Goal: Find specific page/section: Find specific page/section

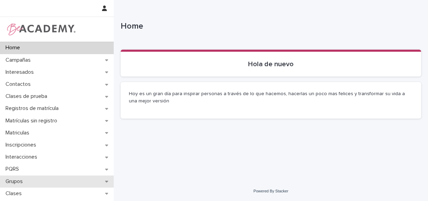
click at [7, 183] on p "Grupos" at bounding box center [16, 181] width 26 height 7
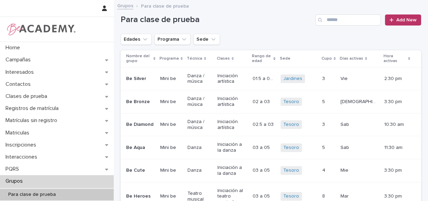
click at [195, 43] on button "Sede" at bounding box center [206, 39] width 27 height 11
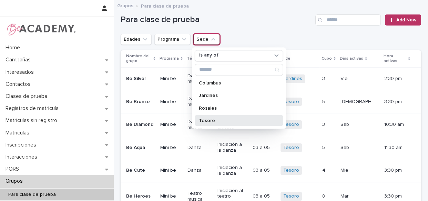
click at [214, 119] on p "Tesoro" at bounding box center [235, 120] width 73 height 5
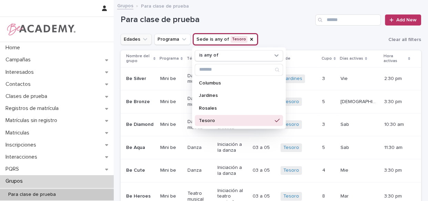
click at [141, 34] on button "Edades" at bounding box center [136, 39] width 31 height 11
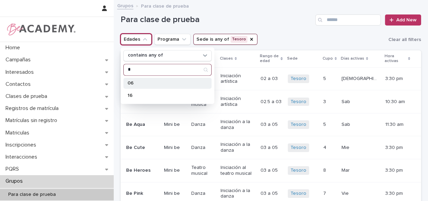
type input "*"
click at [149, 83] on p "06" at bounding box center [164, 83] width 73 height 5
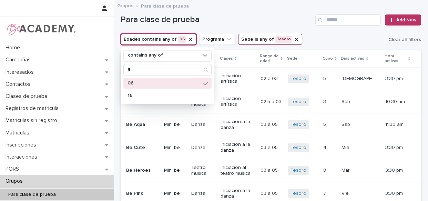
click at [283, 25] on div "Para clase de prueba Add New" at bounding box center [271, 19] width 301 height 11
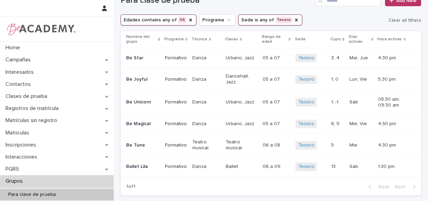
scroll to position [12, 0]
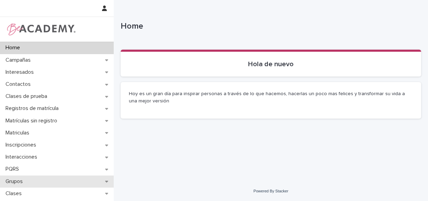
click at [17, 185] on div "Grupos" at bounding box center [57, 181] width 114 height 12
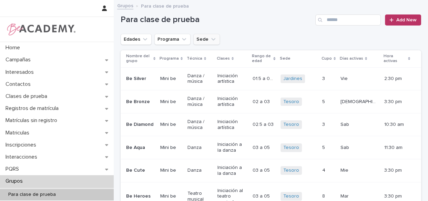
click at [203, 36] on button "Sede" at bounding box center [206, 39] width 27 height 11
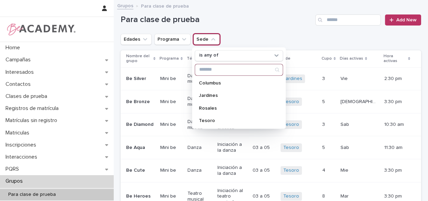
click at [277, 22] on h1 "Para clase de prueba" at bounding box center [217, 20] width 192 height 10
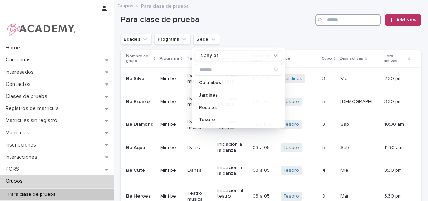
click at [333, 22] on input "Search" at bounding box center [347, 19] width 65 height 11
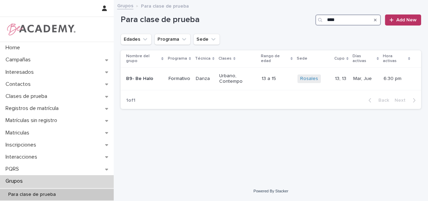
type input "****"
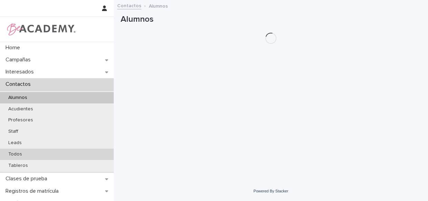
click at [18, 155] on p "Todos" at bounding box center [15, 154] width 25 height 6
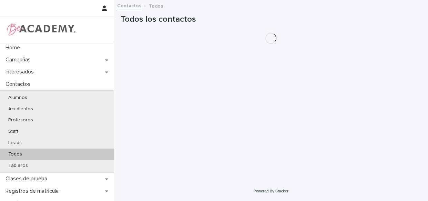
click at [18, 154] on p "Todos" at bounding box center [15, 154] width 25 height 6
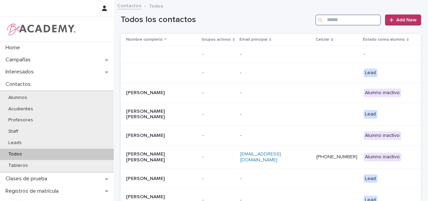
click at [336, 24] on input "Search" at bounding box center [347, 19] width 65 height 11
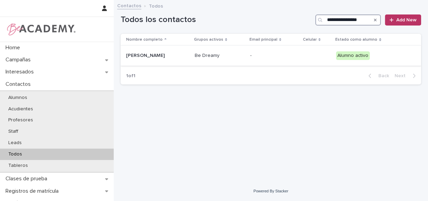
type input "**********"
click at [247, 63] on td "Be Dreamy" at bounding box center [219, 56] width 55 height 20
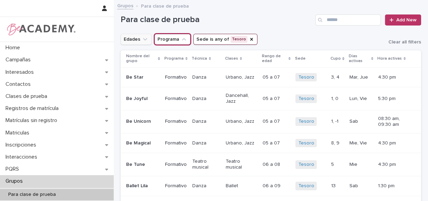
scroll to position [12, 0]
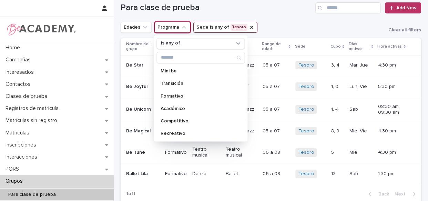
click at [144, 21] on div "Para clase de prueba Add New" at bounding box center [271, 5] width 301 height 33
click at [143, 98] on td "Be Unicorn" at bounding box center [142, 109] width 42 height 23
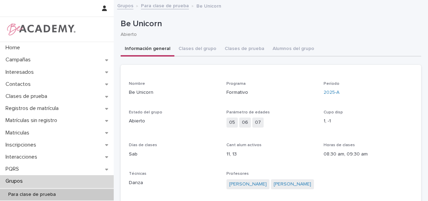
click at [158, 8] on link "Para clase de prueba" at bounding box center [165, 5] width 48 height 8
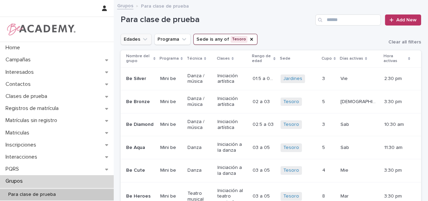
click at [142, 37] on icon "Edades" at bounding box center [145, 39] width 7 height 7
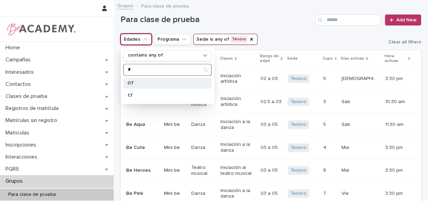
type input "*"
click at [144, 83] on p "07" at bounding box center [164, 83] width 73 height 5
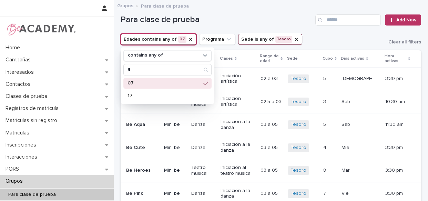
click at [262, 10] on div "Grupos Para clase de prueba" at bounding box center [271, 6] width 314 height 10
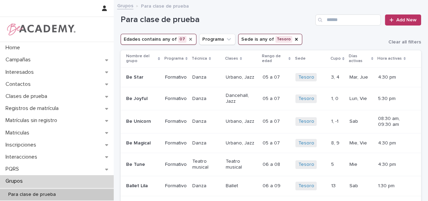
click at [189, 39] on icon "Edades" at bounding box center [190, 39] width 3 height 3
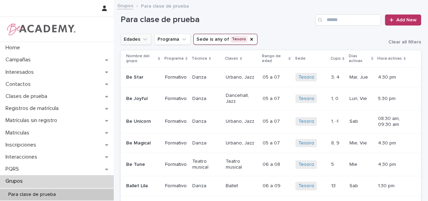
click at [143, 44] on button "Edades" at bounding box center [136, 39] width 31 height 11
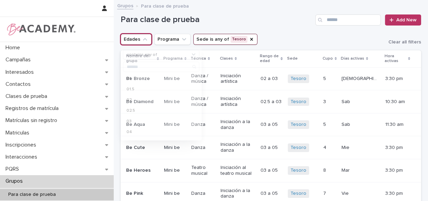
click at [141, 39] on button "Edades" at bounding box center [136, 39] width 31 height 11
click at [139, 40] on button "Edades" at bounding box center [136, 39] width 31 height 11
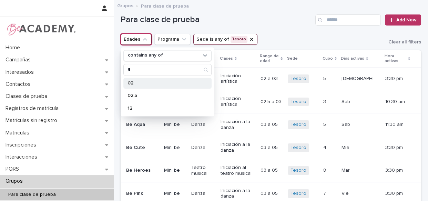
type input "*"
click at [133, 83] on p "02" at bounding box center [164, 83] width 73 height 5
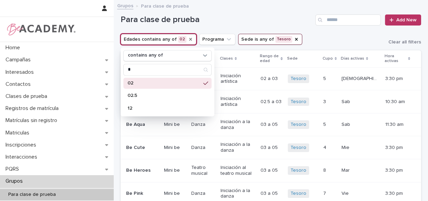
click at [232, 14] on div "Para clase de prueba Add New" at bounding box center [271, 17] width 301 height 33
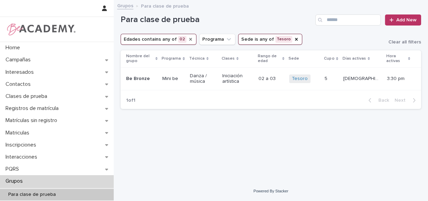
click at [286, 88] on td "02 a 03 02 a 03" at bounding box center [271, 78] width 31 height 23
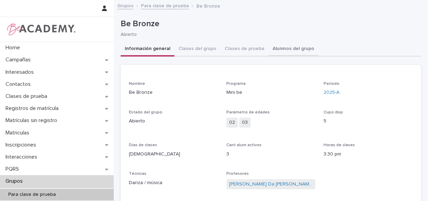
click at [286, 54] on button "Alumnos del grupo" at bounding box center [294, 49] width 50 height 14
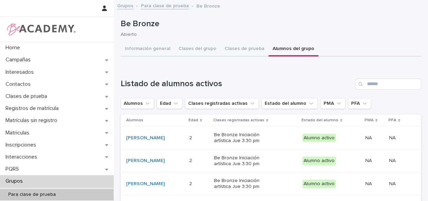
click at [148, 7] on link "Para clase de prueba" at bounding box center [165, 5] width 48 height 8
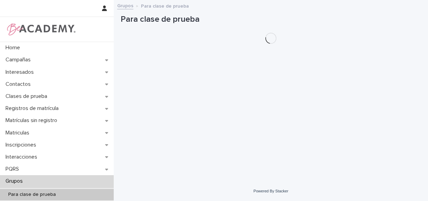
click at [172, 5] on p "Para clase de prueba" at bounding box center [165, 6] width 48 height 8
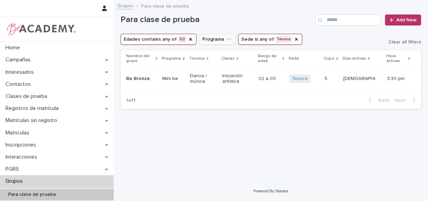
click at [188, 38] on icon "Edades" at bounding box center [191, 40] width 6 height 6
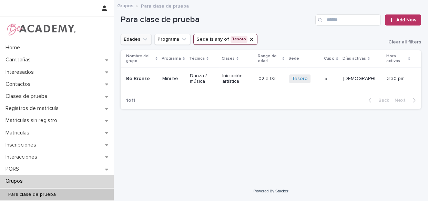
click at [136, 37] on button "Edades" at bounding box center [136, 39] width 31 height 11
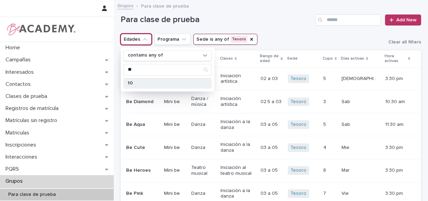
type input "**"
click at [141, 87] on div "10" at bounding box center [167, 83] width 88 height 11
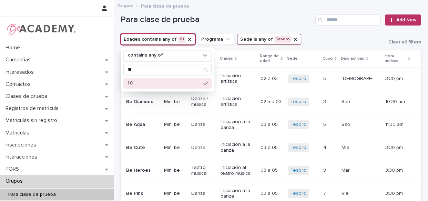
click at [218, 20] on h1 "Para clase de prueba" at bounding box center [217, 20] width 192 height 10
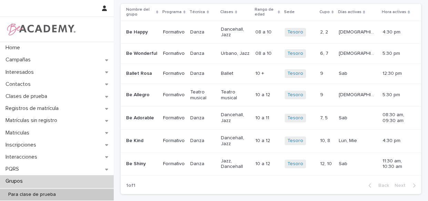
scroll to position [45, 0]
